Goal: Information Seeking & Learning: Stay updated

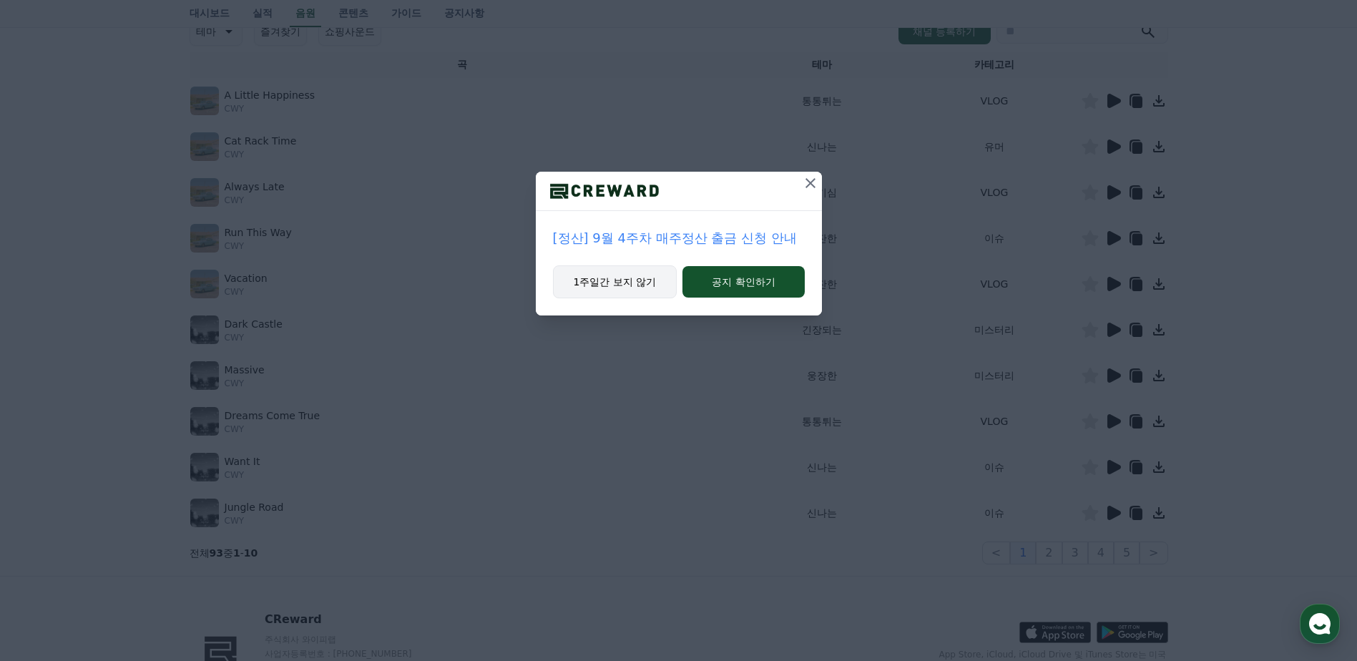
click at [625, 277] on button "1주일간 보지 않기" at bounding box center [615, 281] width 124 height 33
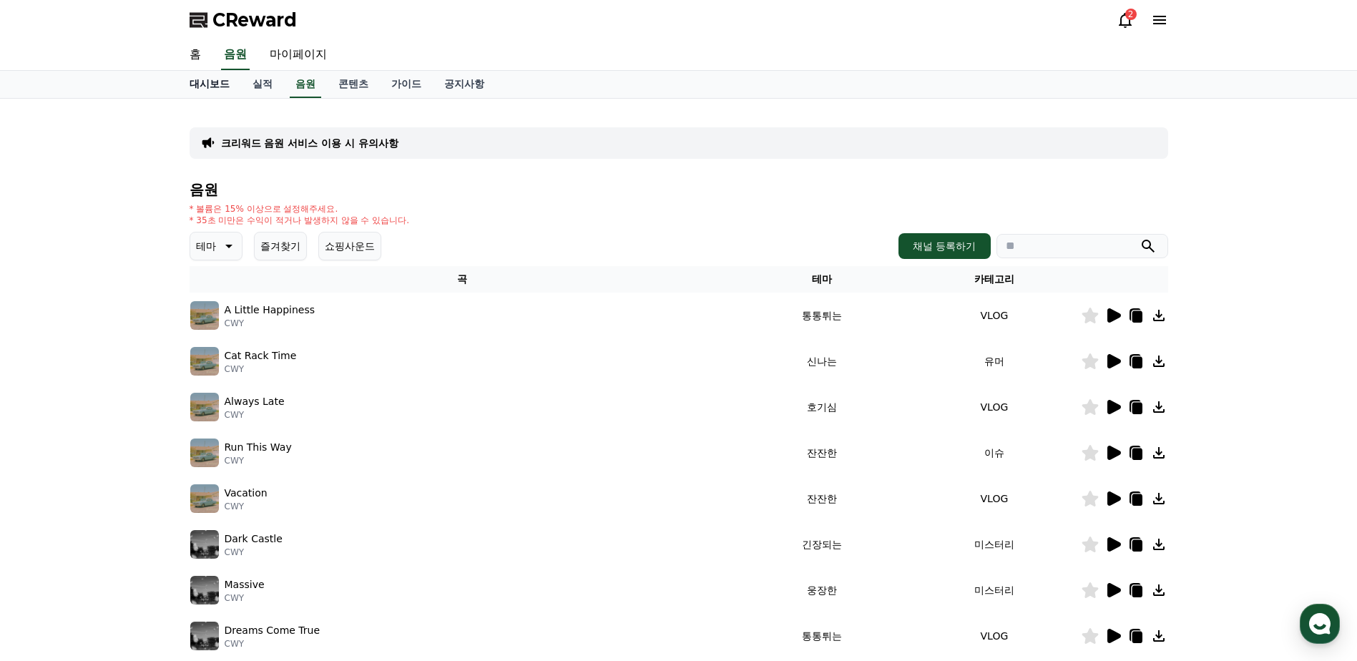
click at [215, 83] on link "대시보드" at bounding box center [209, 84] width 63 height 27
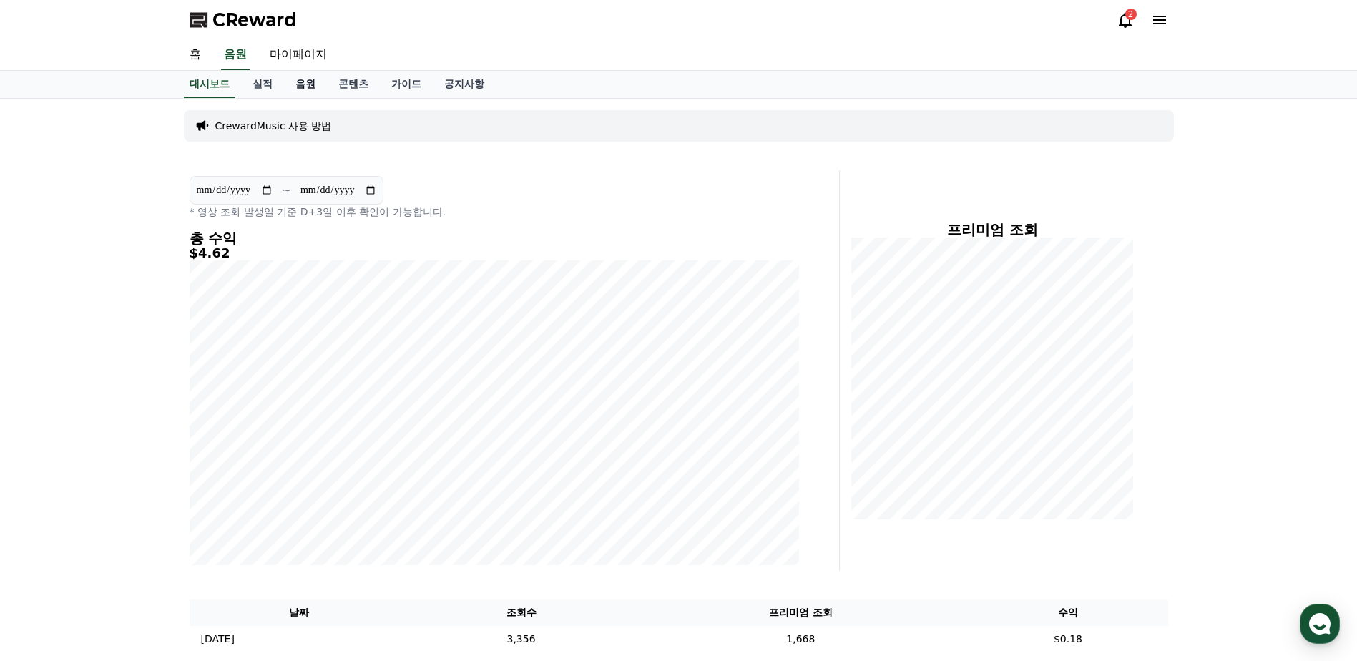
click at [307, 85] on link "음원" at bounding box center [305, 84] width 43 height 27
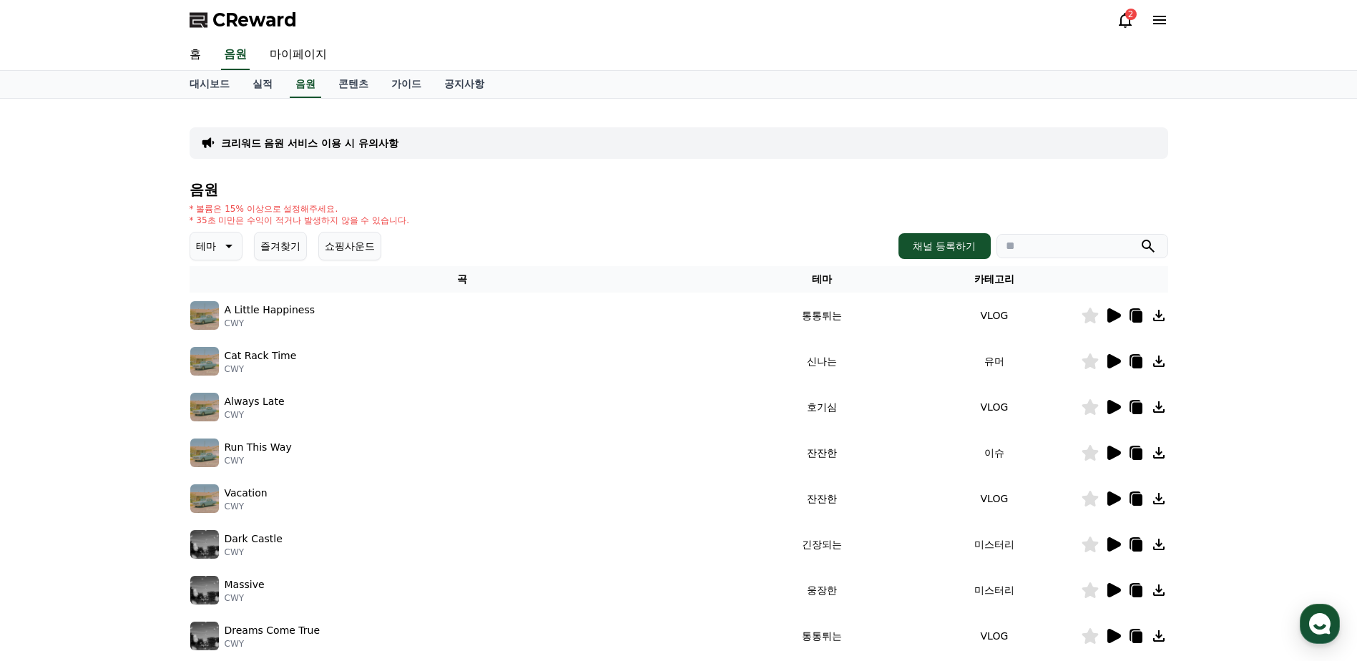
drag, startPoint x: 528, startPoint y: 170, endPoint x: 937, endPoint y: 104, distance: 415.0
click at [496, 169] on div "크리워드 음원 서비스 이용 시 유의사항 음원 * 볼륨은 15% 이상으로 설정해주세요. * 35초 미만은 수익이 적거나 발생하지 않을 수 있습니…" at bounding box center [679, 444] width 978 height 669
click at [1126, 20] on icon at bounding box center [1124, 19] width 17 height 17
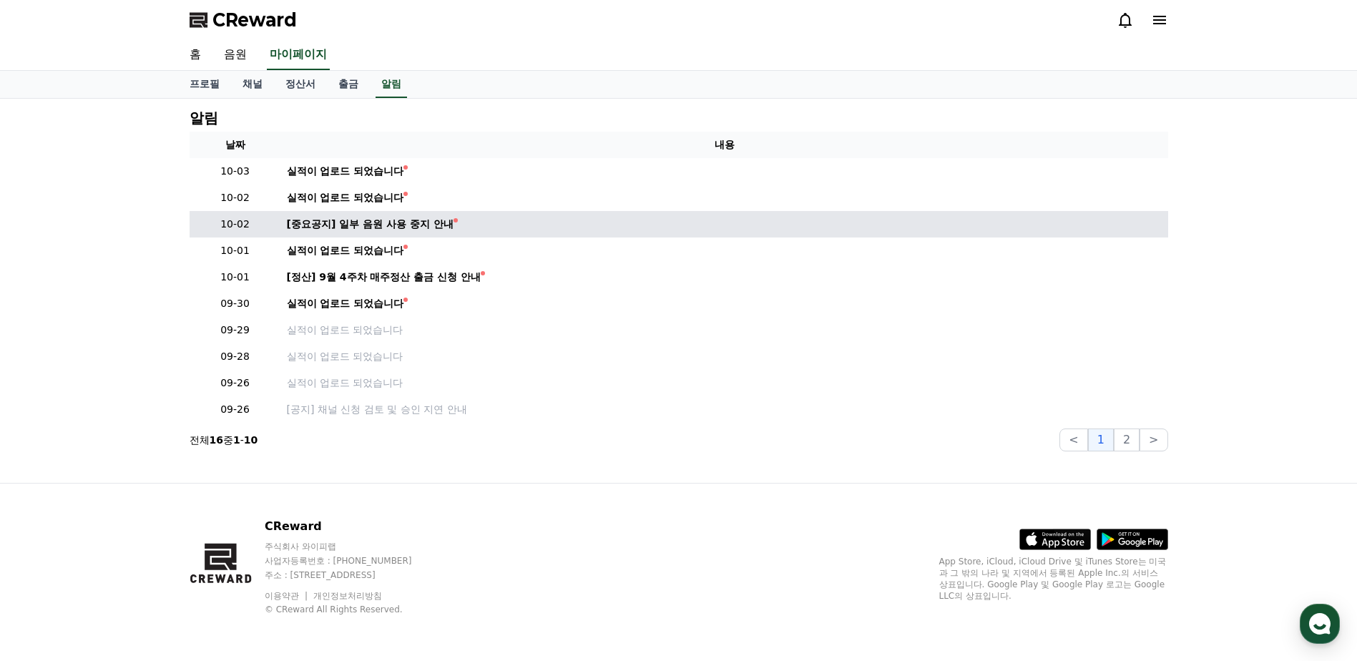
click at [368, 235] on td "[중요공지] 일부 음원 사용 중지 안내" at bounding box center [724, 224] width 887 height 26
click at [366, 225] on div "[중요공지] 일부 음원 사용 중지 안내" at bounding box center [370, 224] width 167 height 15
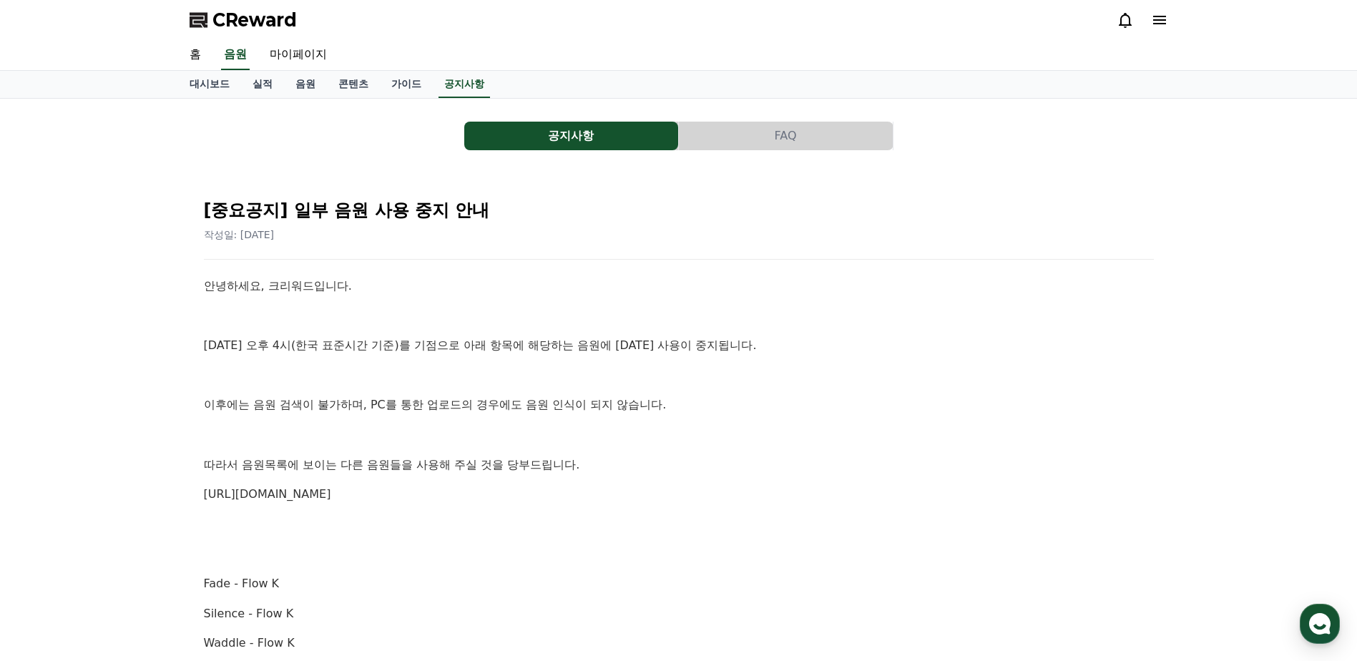
drag, startPoint x: 436, startPoint y: 328, endPoint x: 403, endPoint y: 322, distance: 33.4
click at [403, 322] on p at bounding box center [679, 316] width 950 height 19
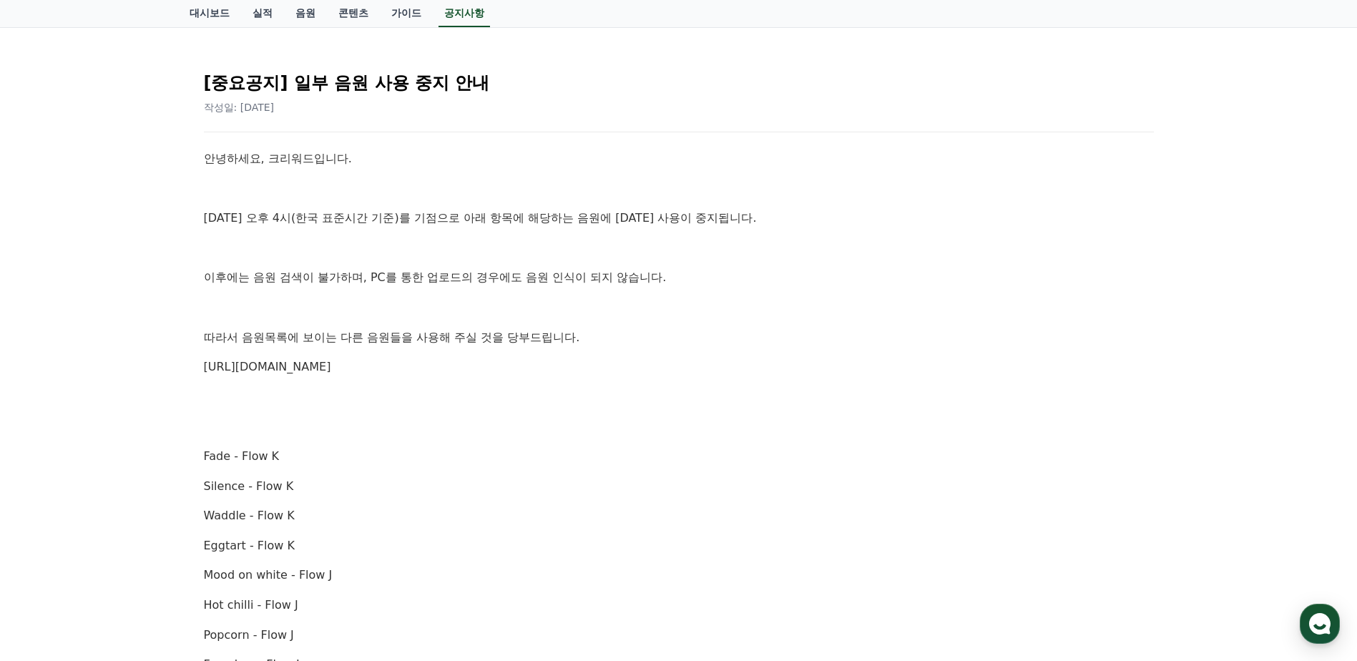
scroll to position [143, 0]
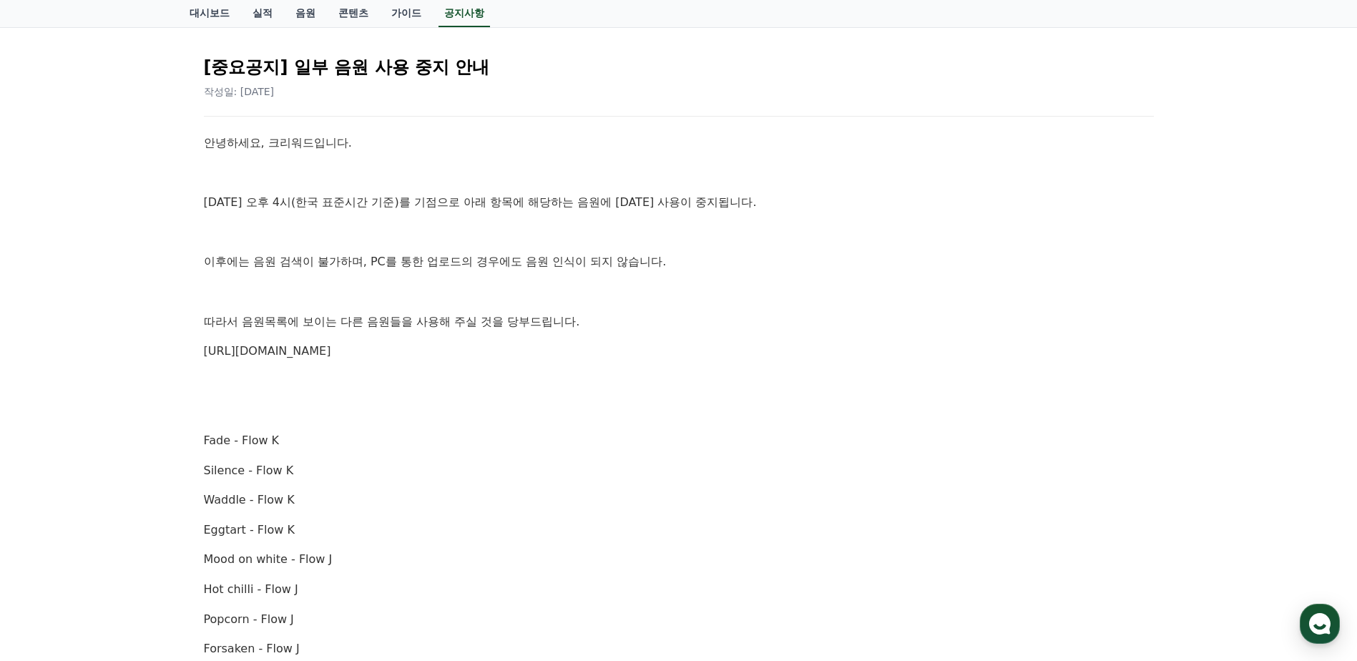
drag, startPoint x: 435, startPoint y: 269, endPoint x: 410, endPoint y: 261, distance: 26.2
click at [410, 261] on p "이후에는 음원 검색이 불가하며, PC를 통한 업로드의 경우에도 음원 인식이 되지 않습니다." at bounding box center [679, 261] width 950 height 19
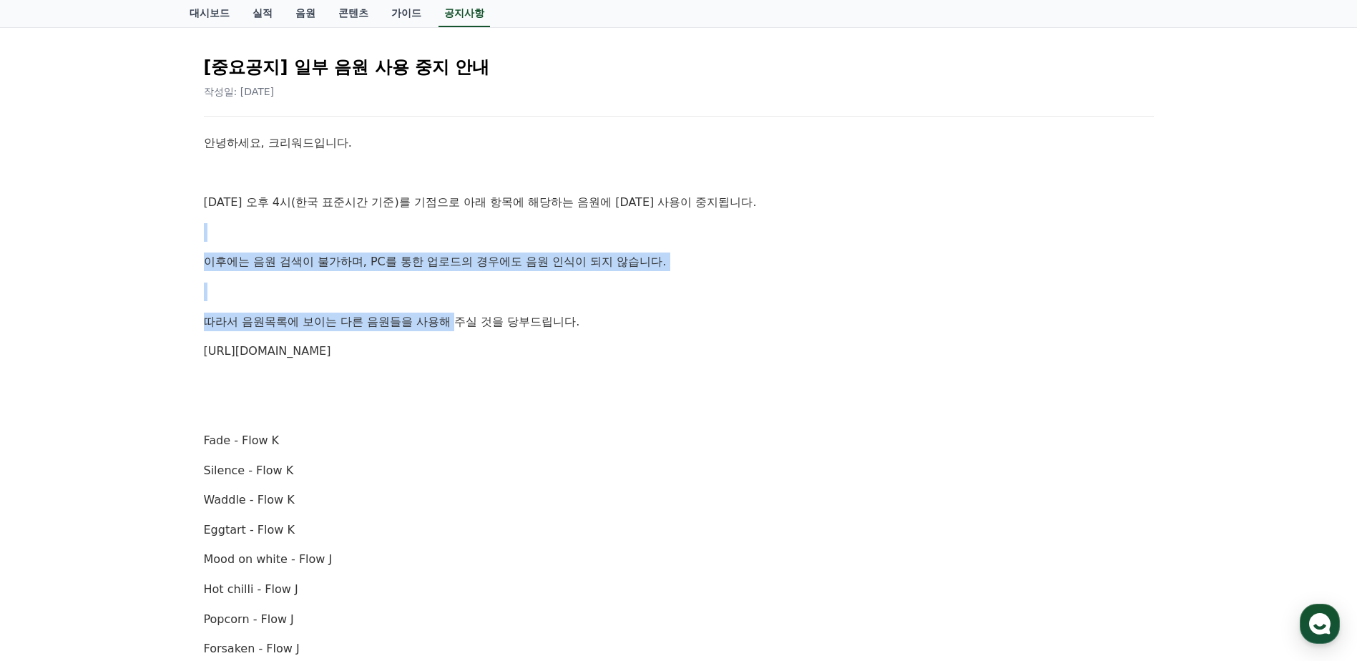
drag, startPoint x: 439, startPoint y: 226, endPoint x: 461, endPoint y: 308, distance: 85.0
drag, startPoint x: 461, startPoint y: 308, endPoint x: 425, endPoint y: 292, distance: 38.7
drag, startPoint x: 425, startPoint y: 292, endPoint x: 396, endPoint y: 284, distance: 30.4
click at [396, 284] on p at bounding box center [679, 291] width 950 height 19
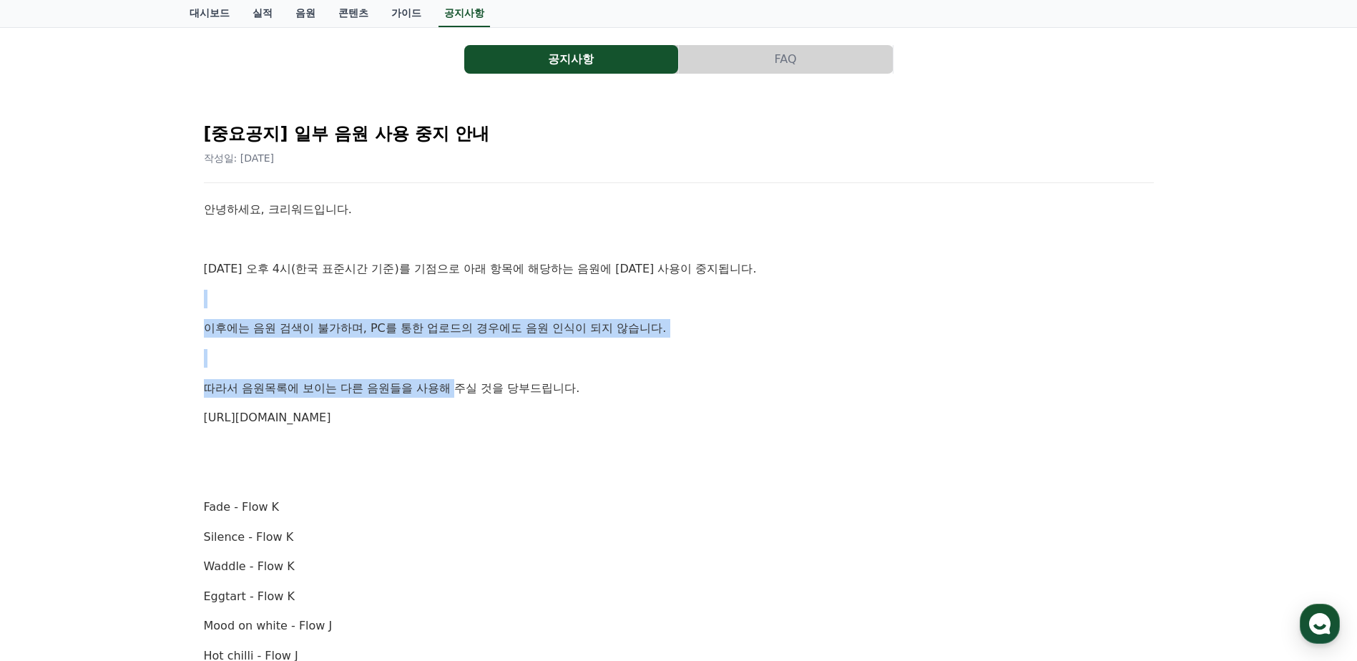
scroll to position [0, 0]
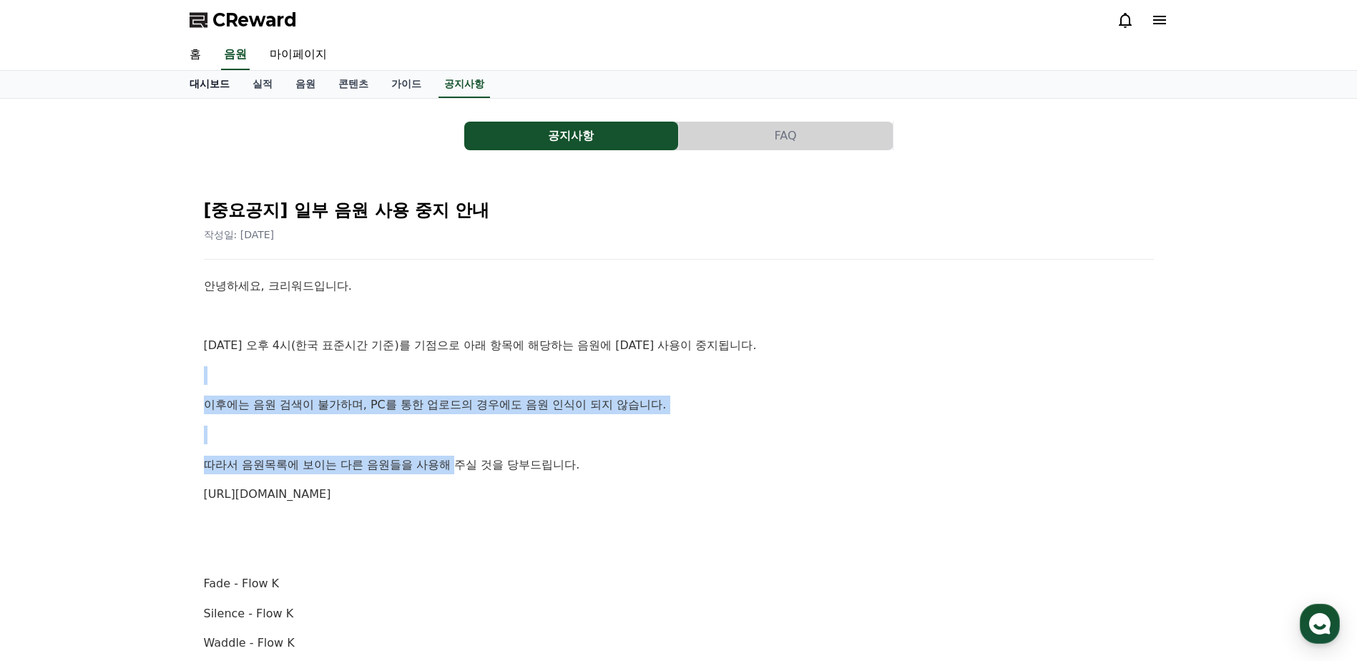
click at [213, 87] on link "대시보드" at bounding box center [209, 84] width 63 height 27
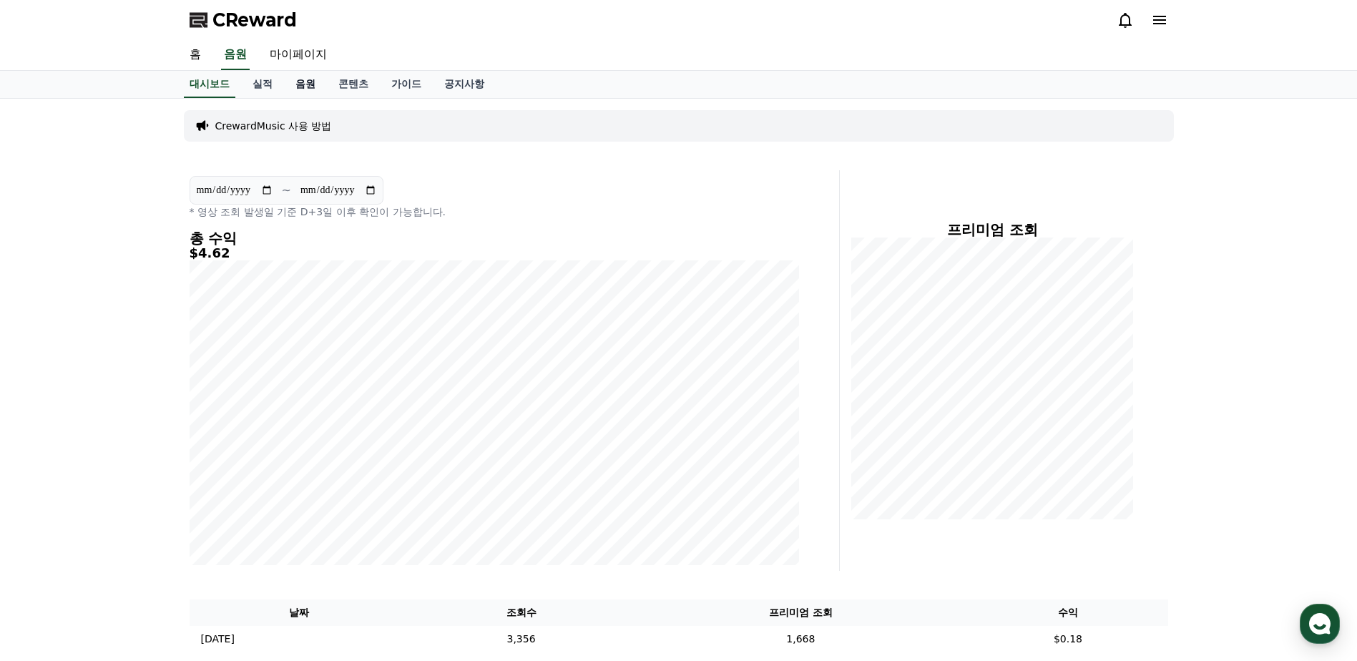
click at [304, 84] on link "음원" at bounding box center [305, 84] width 43 height 27
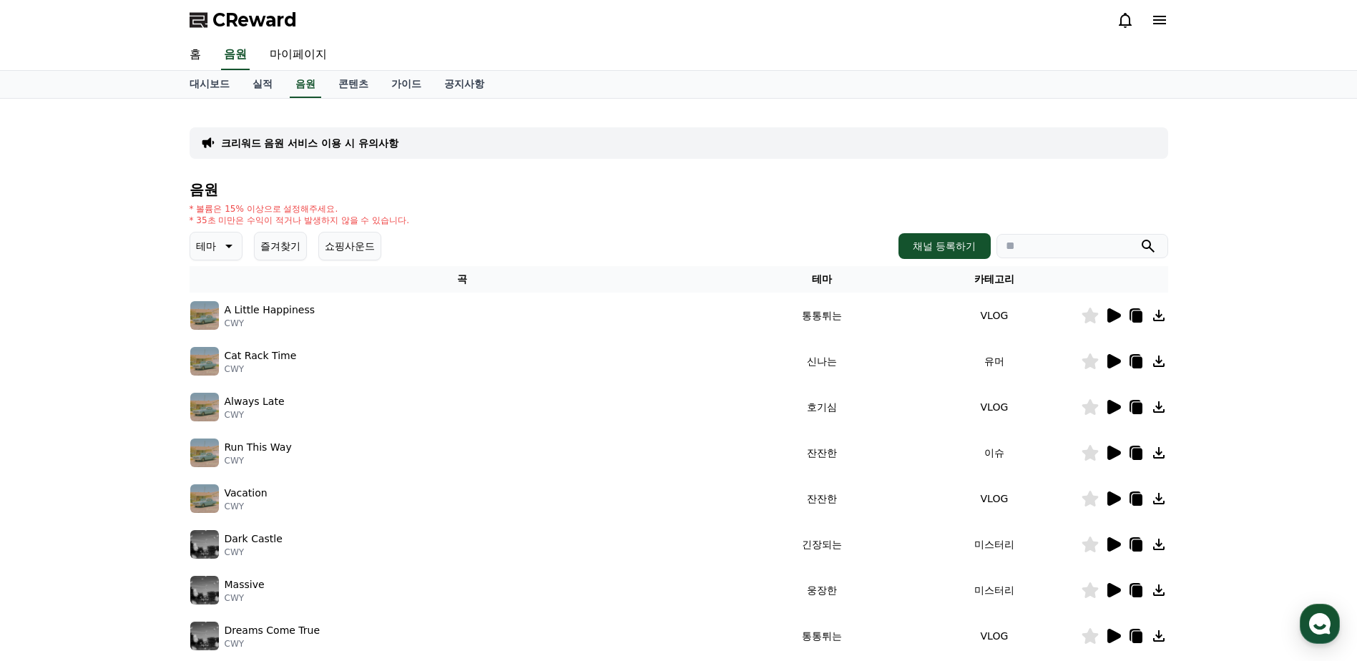
click at [1106, 315] on icon at bounding box center [1112, 315] width 17 height 17
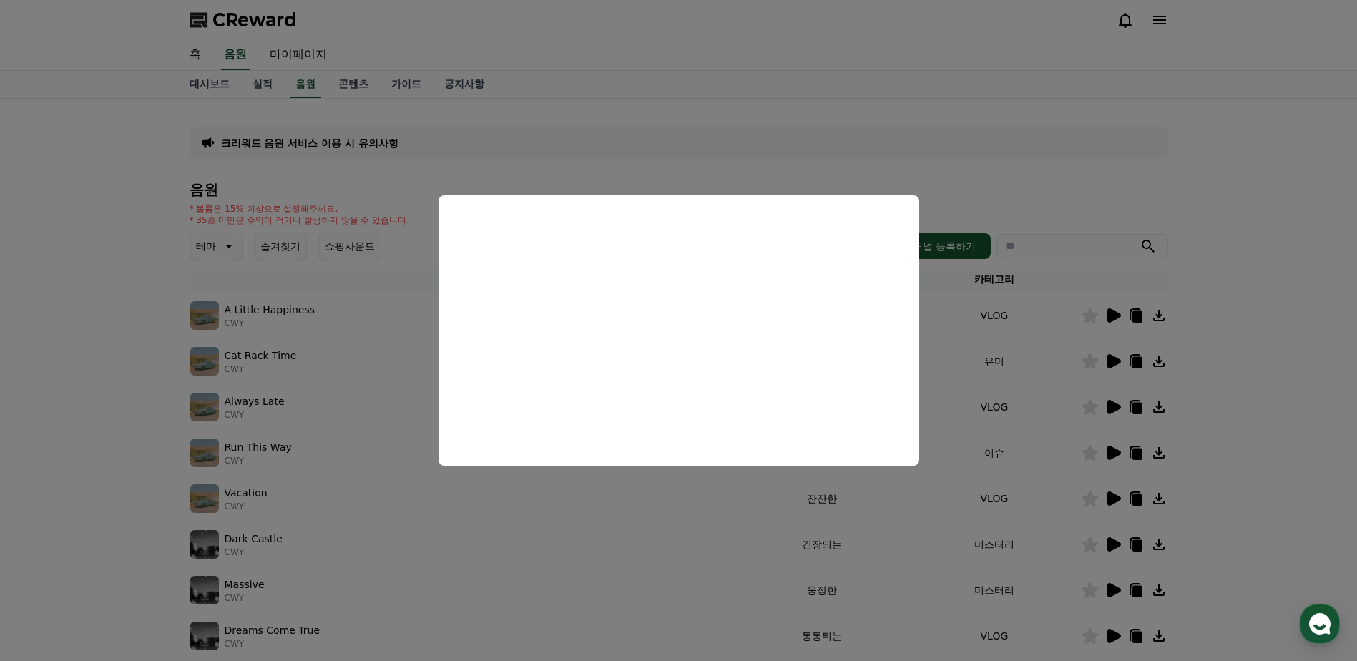
click at [780, 113] on button "close modal" at bounding box center [678, 330] width 1357 height 661
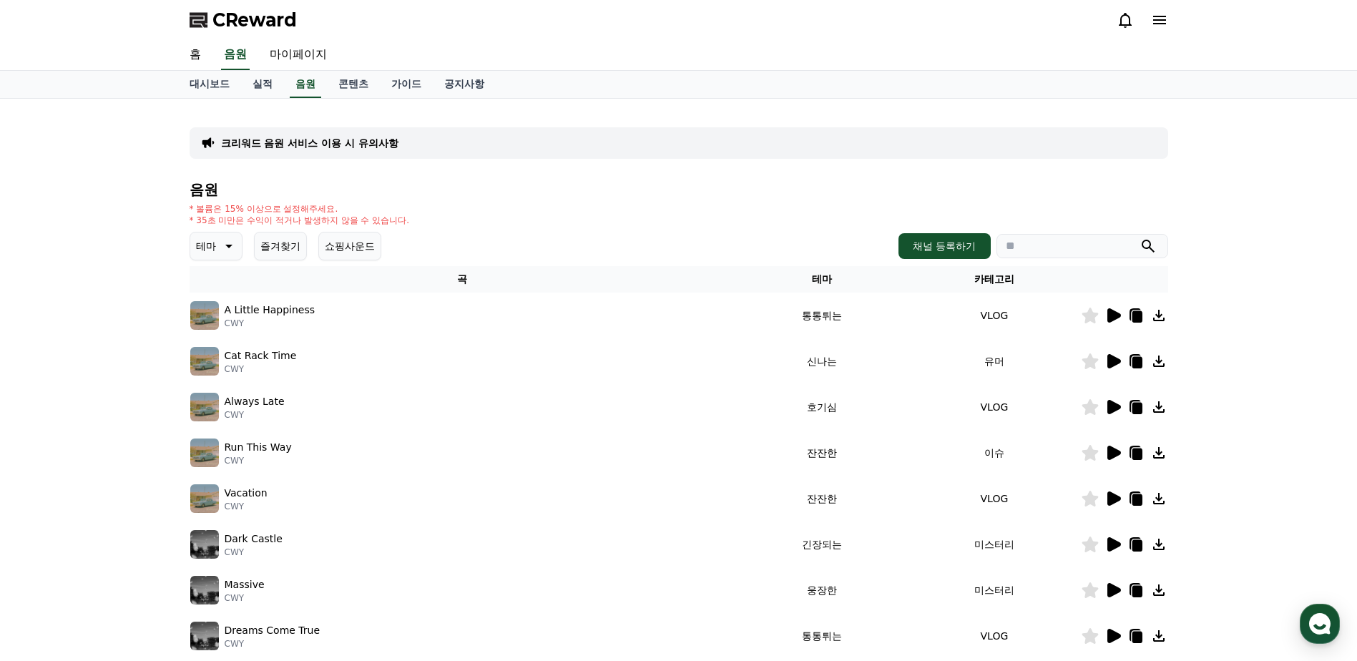
click at [1107, 358] on icon at bounding box center [1114, 361] width 14 height 14
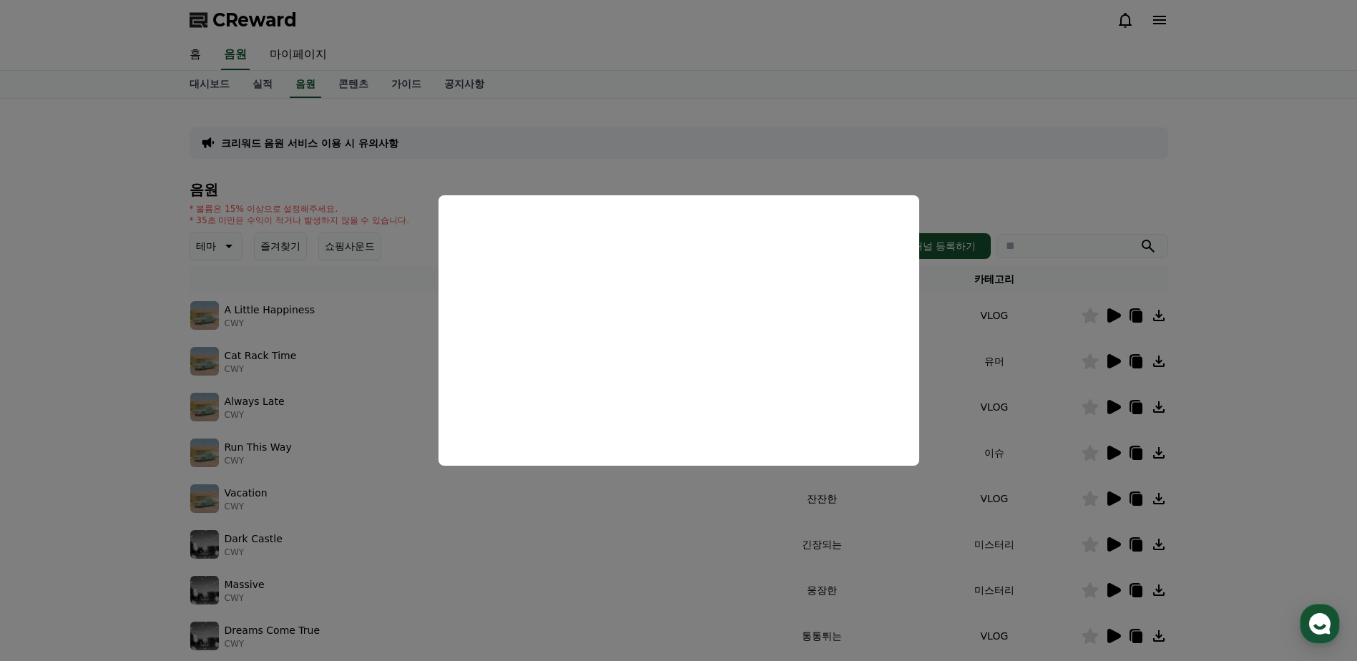
click at [1242, 289] on button "close modal" at bounding box center [678, 330] width 1357 height 661
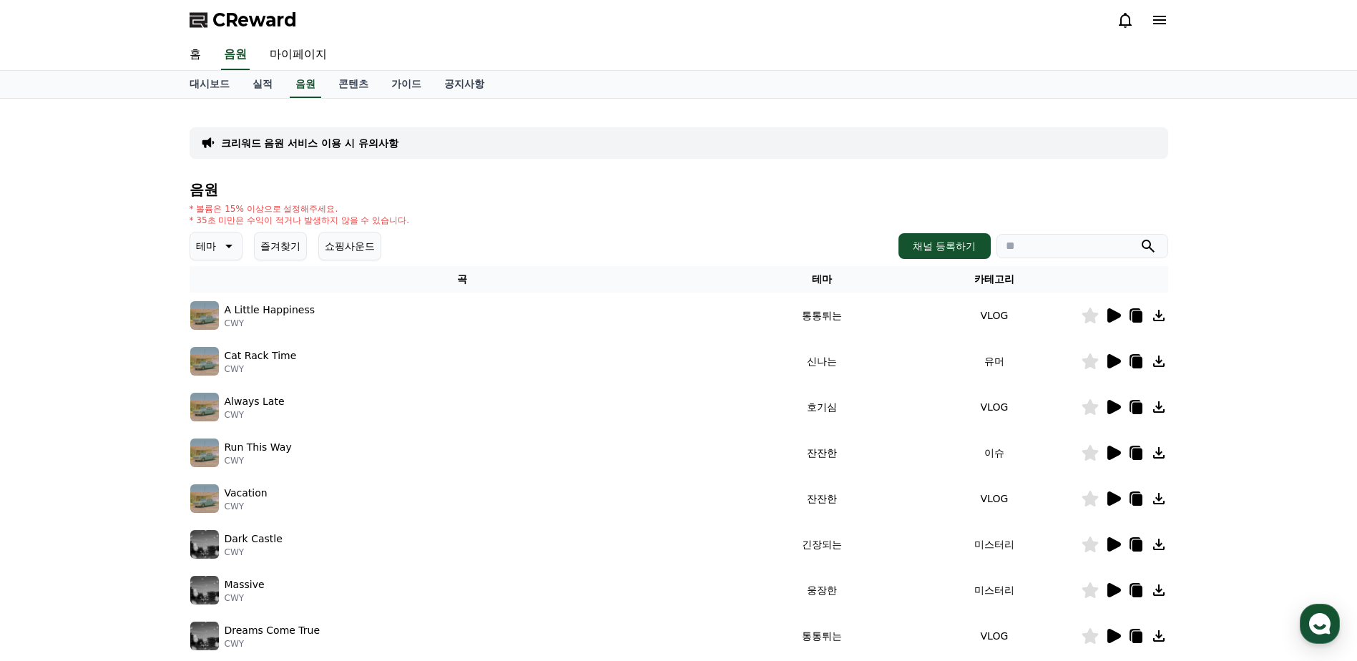
click at [1138, 360] on icon at bounding box center [1136, 362] width 10 height 11
